Goal: Transaction & Acquisition: Purchase product/service

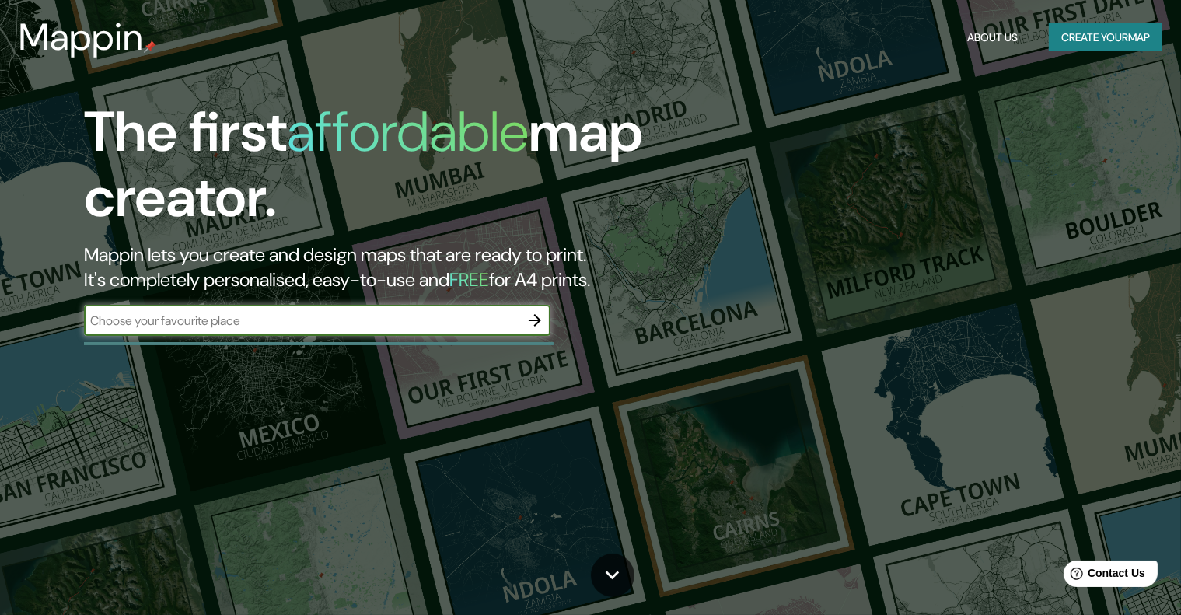
click at [540, 318] on icon "button" at bounding box center [535, 320] width 19 height 19
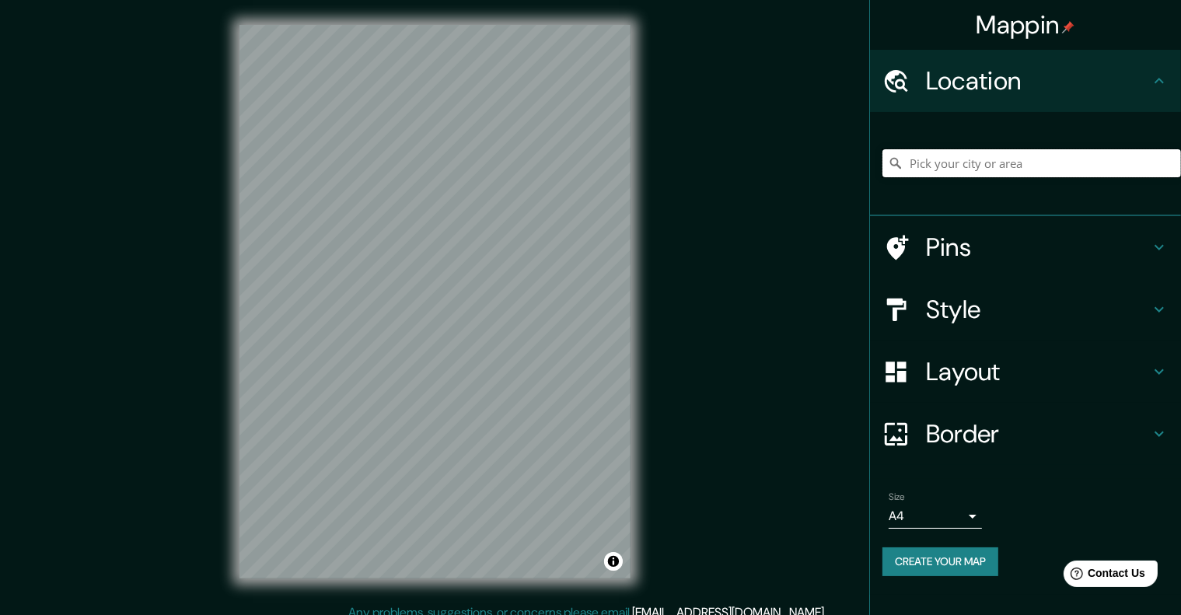
click at [927, 170] on input "Pick your city or area" at bounding box center [1031, 163] width 299 height 28
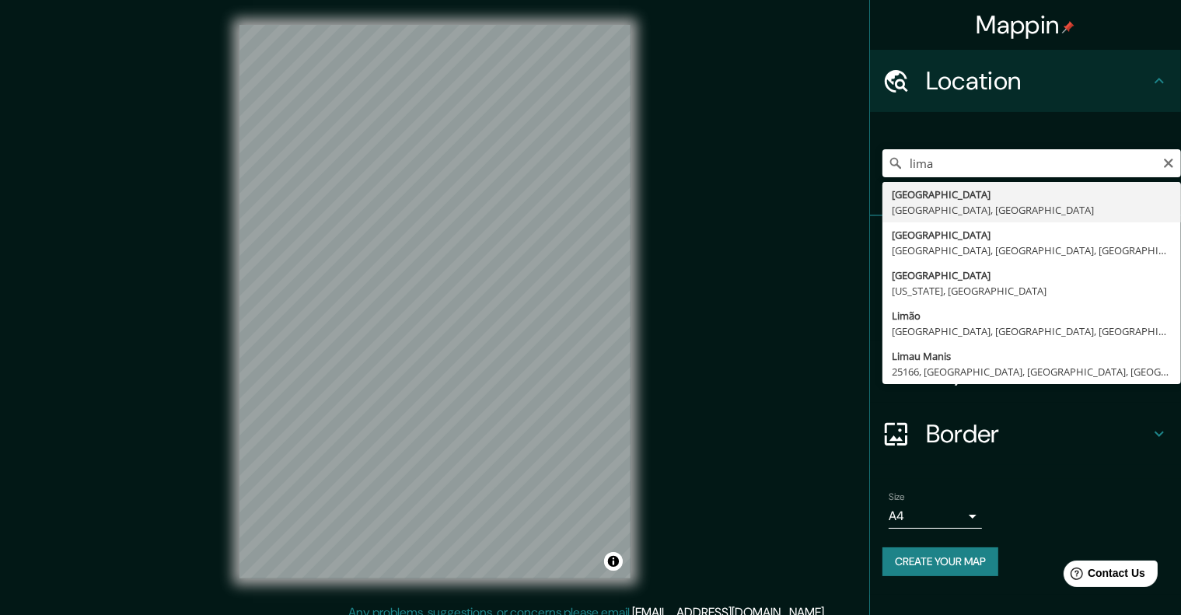
type input "Lima, Provincia de Lima, Perú"
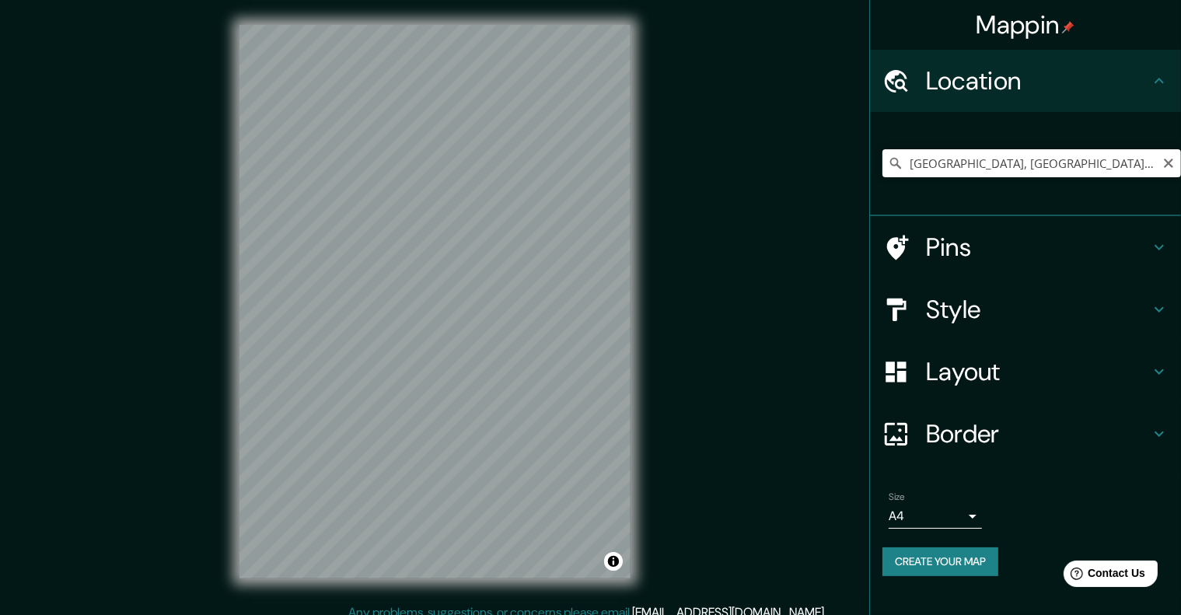
click at [1167, 169] on div "Lima, Provincia de Lima, Perú" at bounding box center [1031, 163] width 299 height 28
click at [1163, 162] on icon "Clear" at bounding box center [1168, 163] width 12 height 12
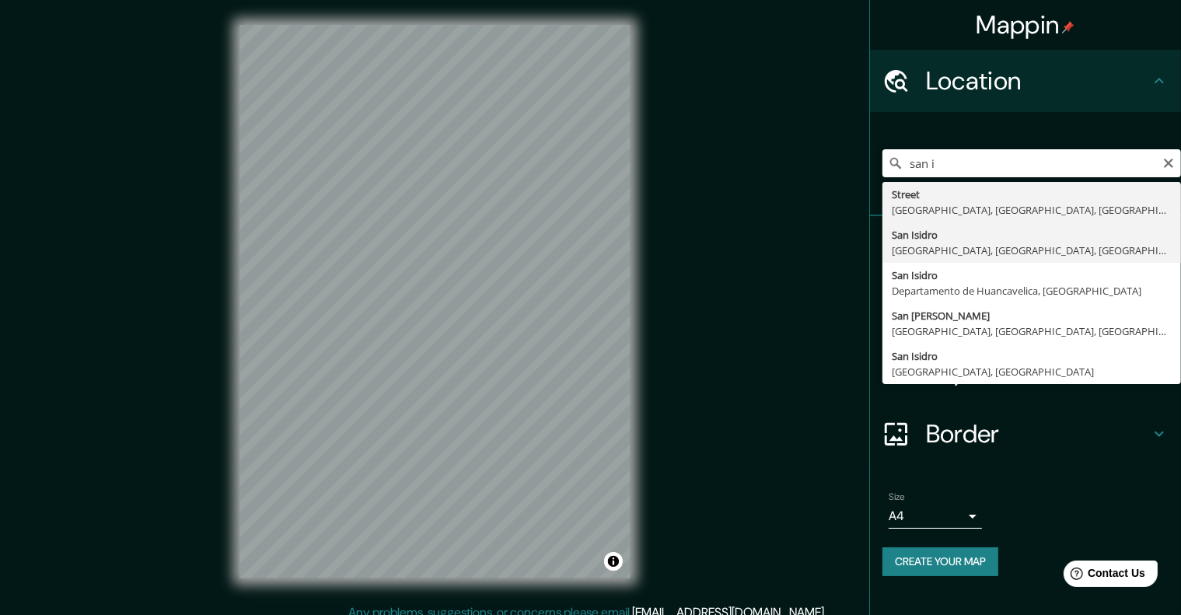
type input "San Isidro, Lima, Provincia de Lima, Perú"
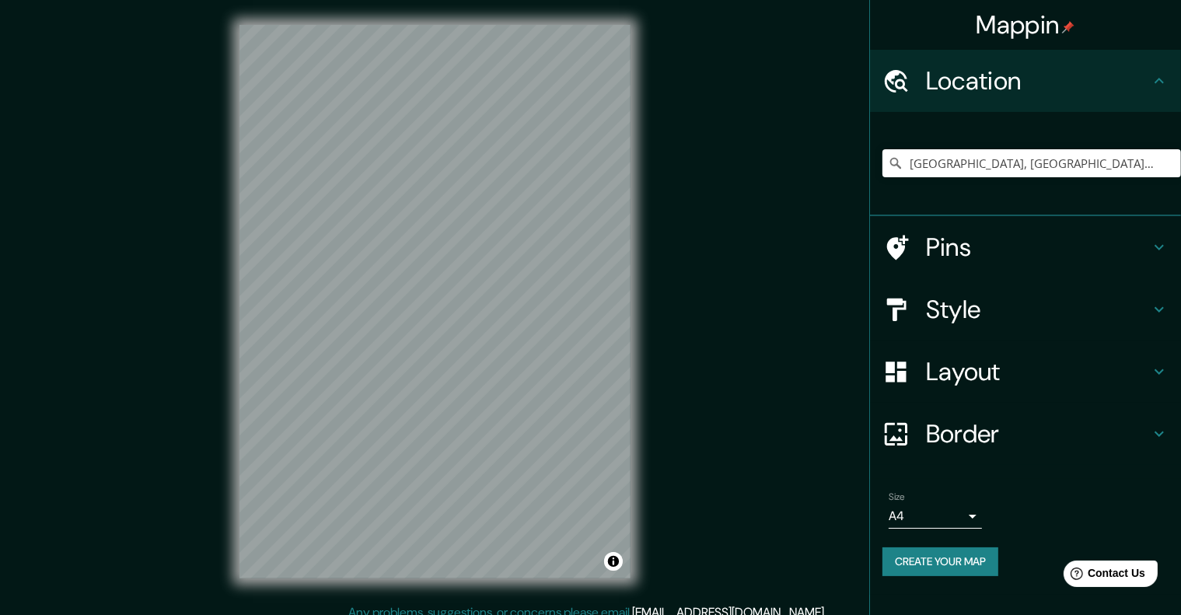
click at [969, 512] on body "Mappin Location San Isidro, Lima, Provincia de Lima, Perú Pins Style Layout Bor…" at bounding box center [590, 307] width 1181 height 615
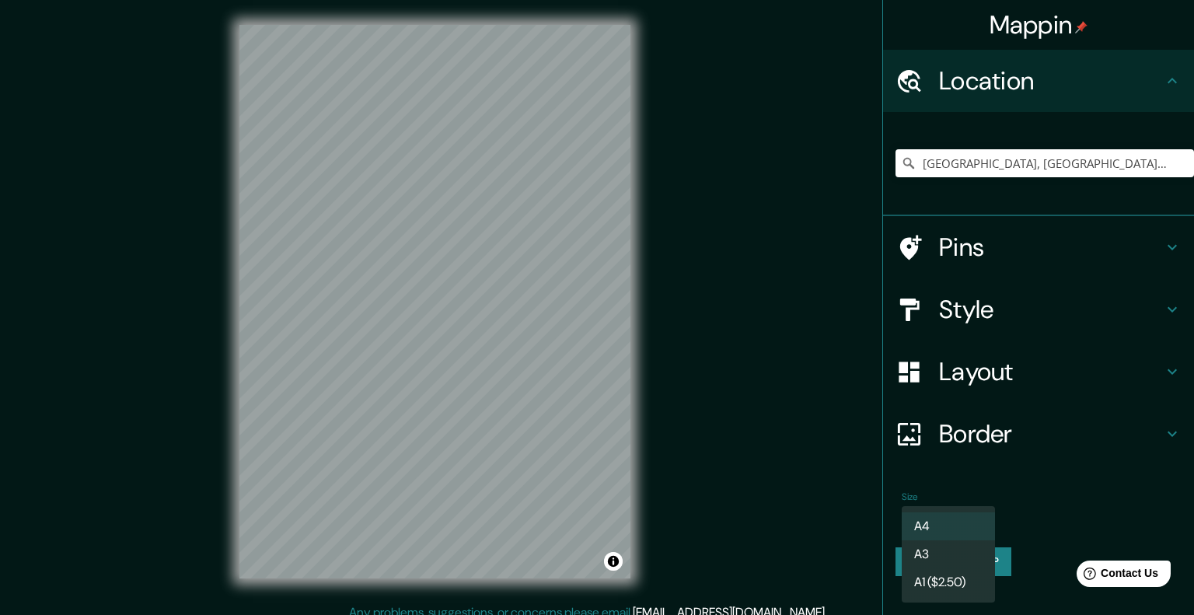
click at [956, 553] on li "A3" at bounding box center [948, 554] width 93 height 28
type input "a4"
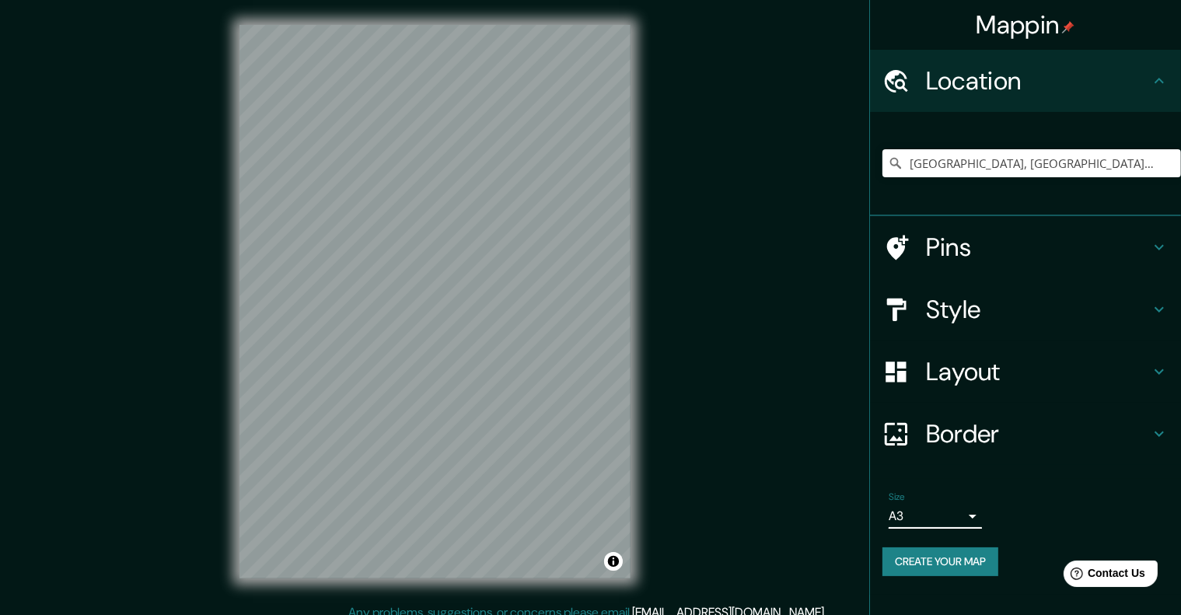
click at [1162, 309] on icon at bounding box center [1159, 309] width 19 height 19
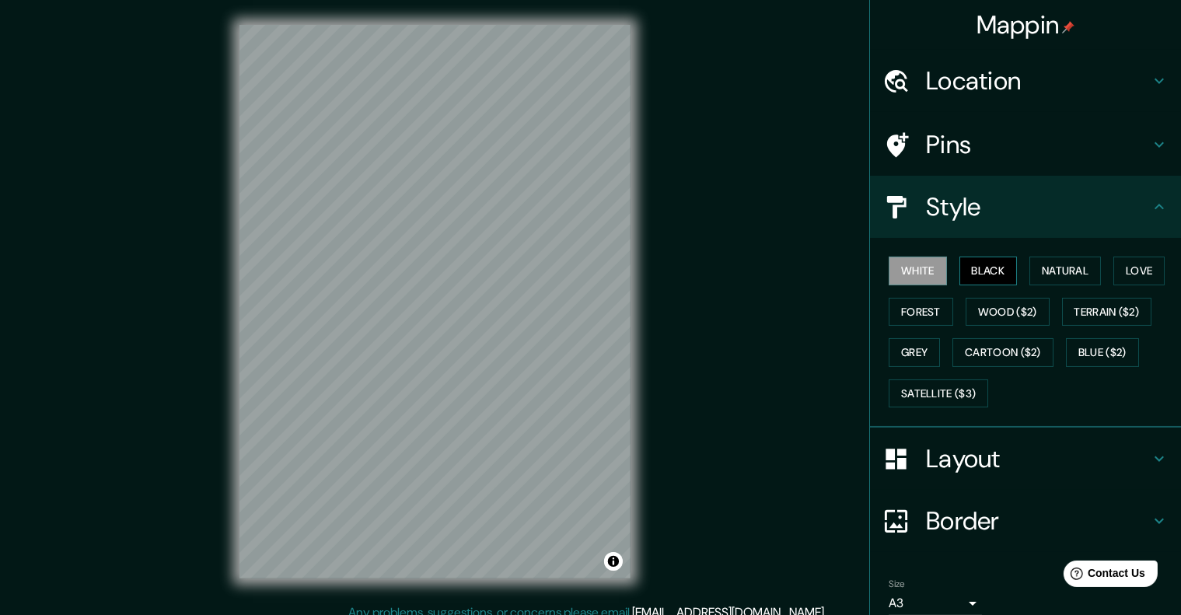
click at [972, 272] on button "Black" at bounding box center [988, 271] width 58 height 29
click at [917, 276] on button "White" at bounding box center [918, 271] width 58 height 29
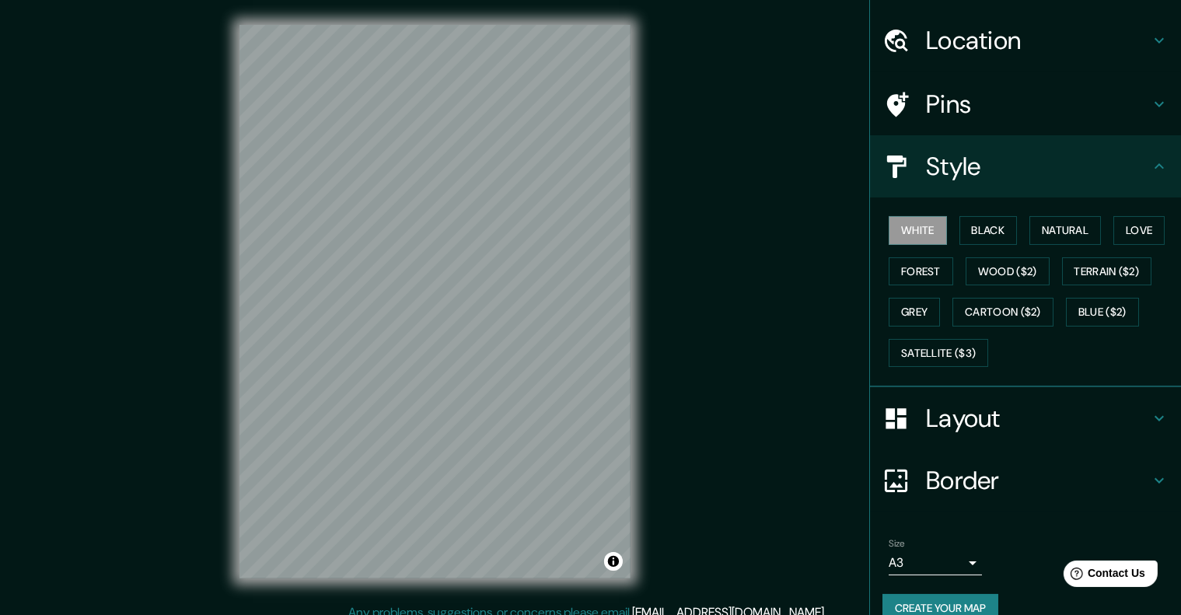
scroll to position [64, 0]
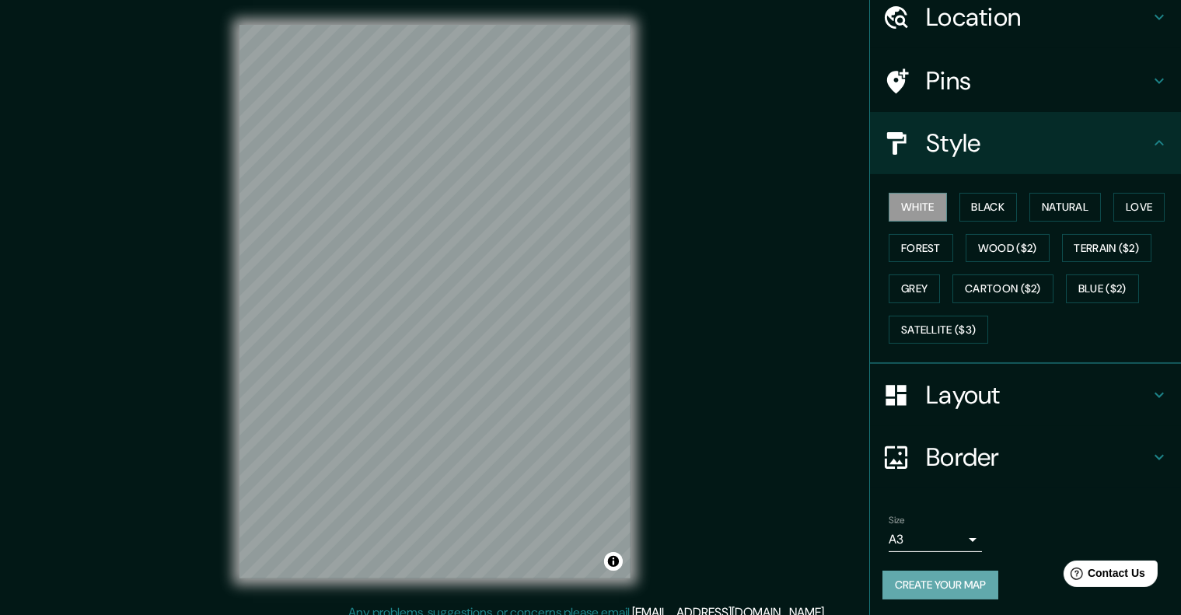
click at [942, 581] on button "Create your map" at bounding box center [940, 585] width 116 height 29
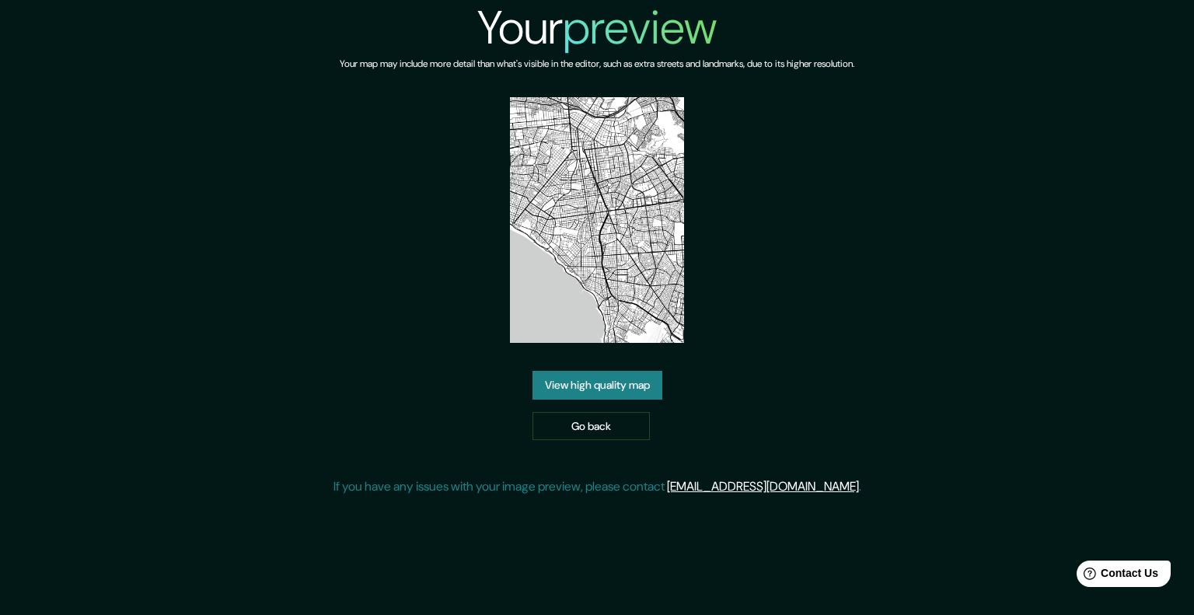
click at [578, 386] on link "View high quality map" at bounding box center [598, 385] width 130 height 29
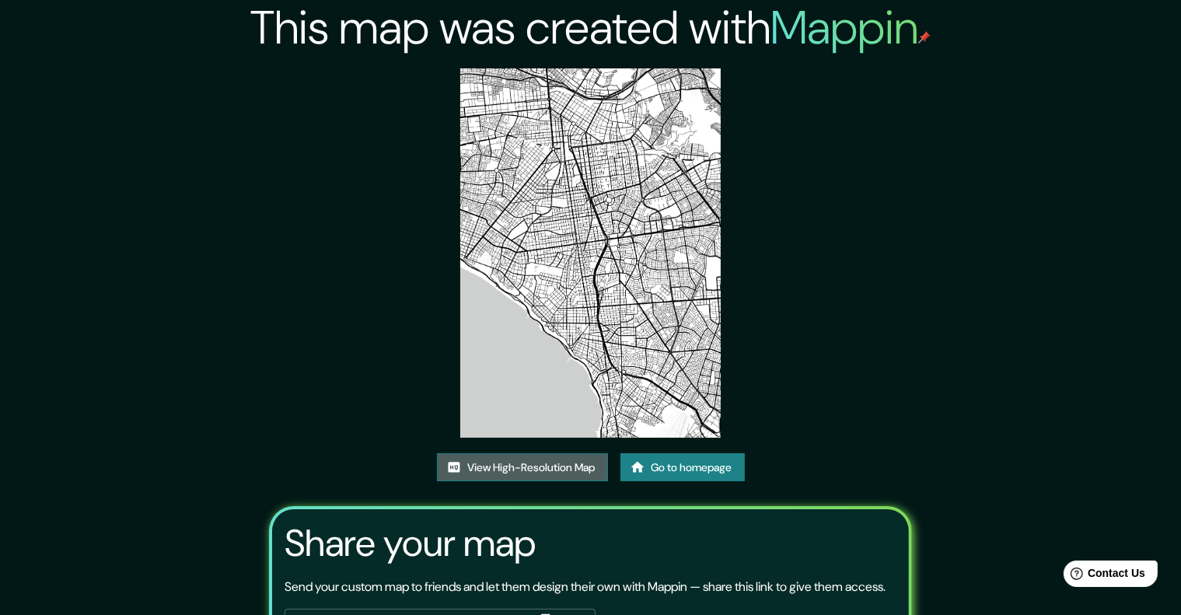
click at [547, 466] on link "View High-Resolution Map" at bounding box center [522, 467] width 171 height 29
